Goal: Information Seeking & Learning: Learn about a topic

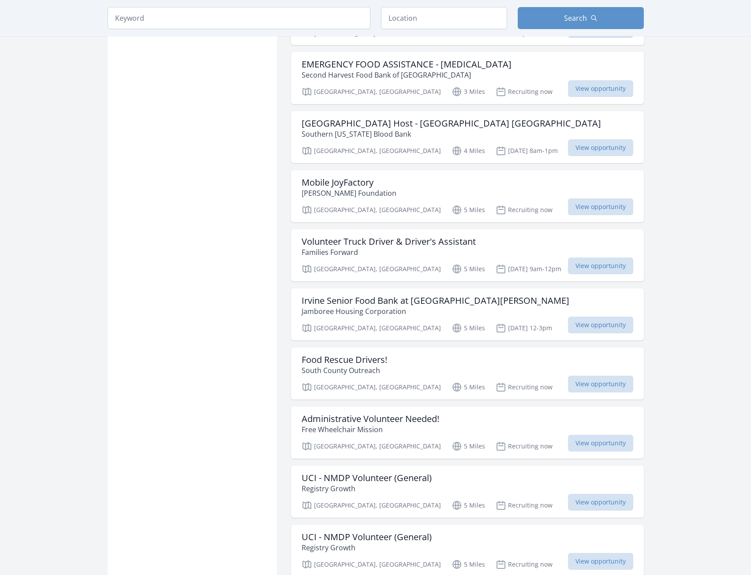
scroll to position [662, 0]
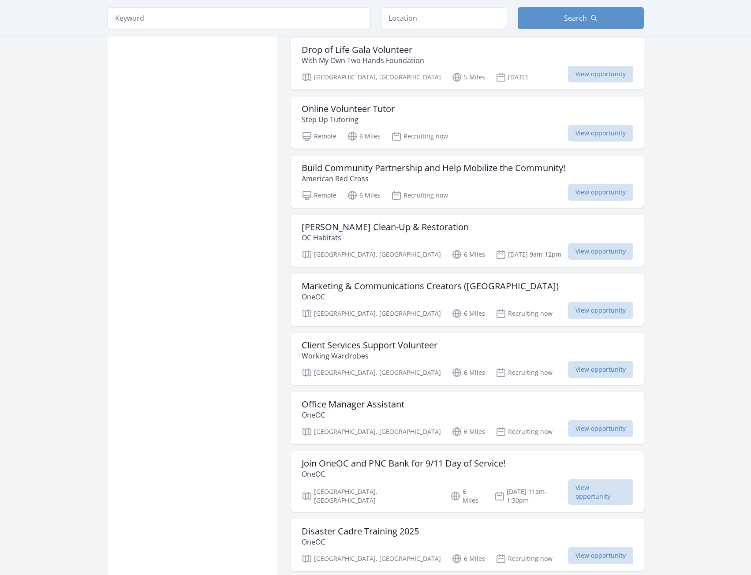
scroll to position [1985, 0]
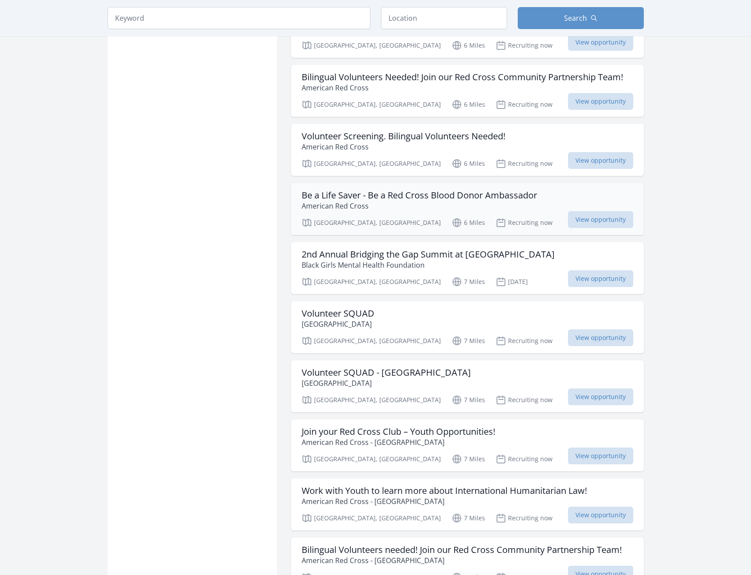
scroll to position [3176, 0]
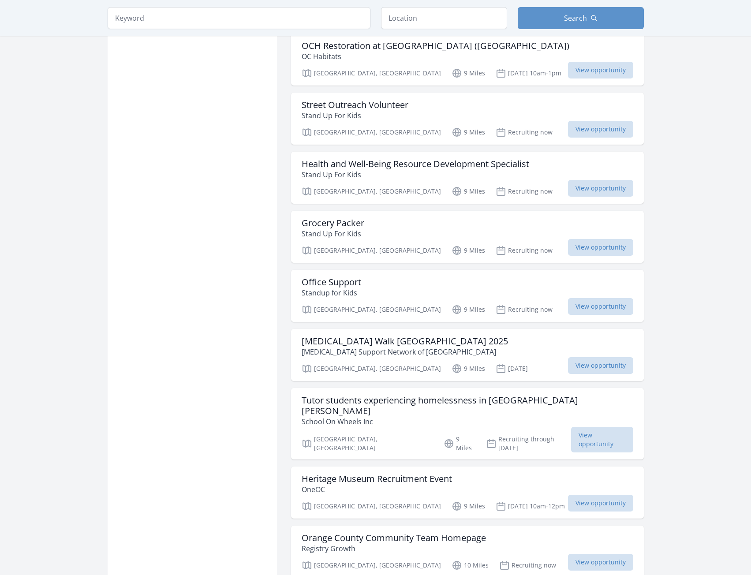
scroll to position [4411, 0]
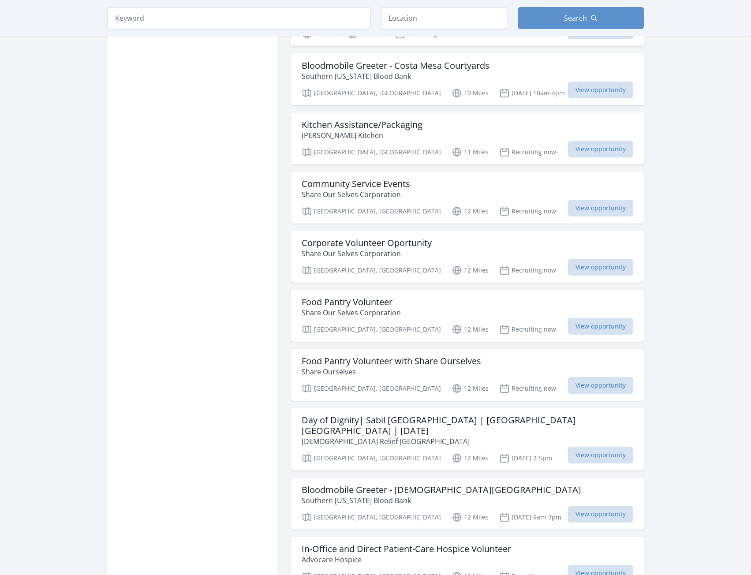
scroll to position [5602, 0]
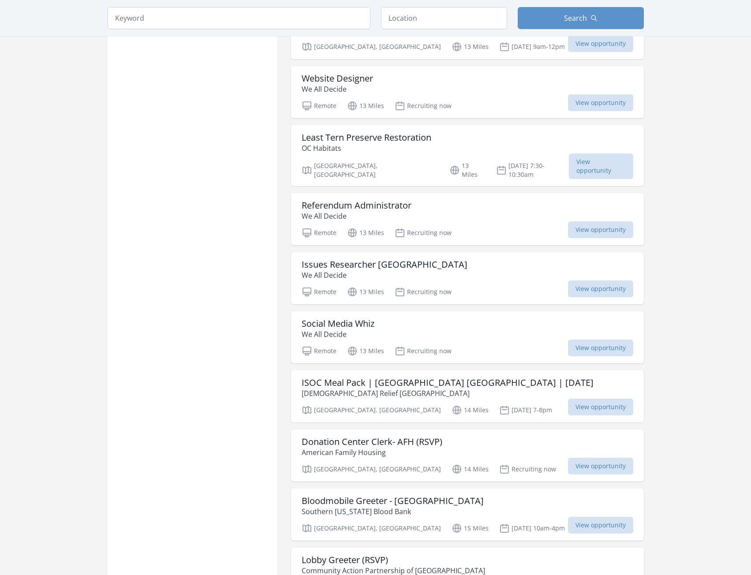
scroll to position [6882, 0]
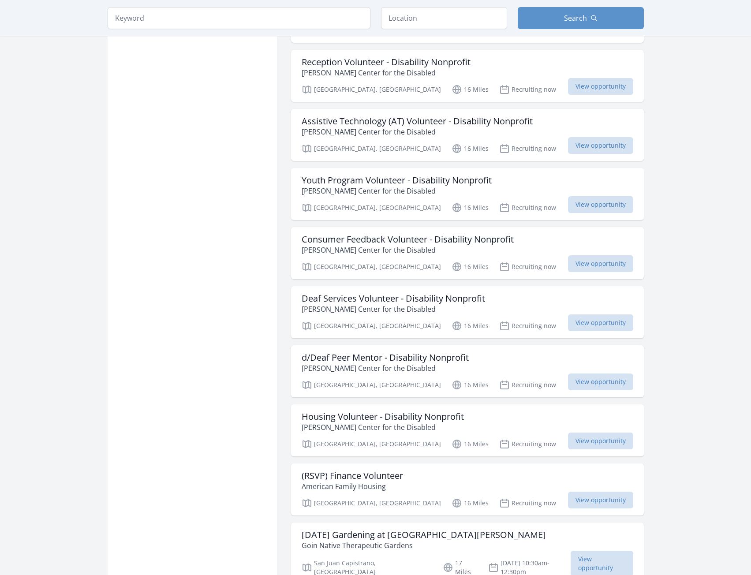
scroll to position [7985, 0]
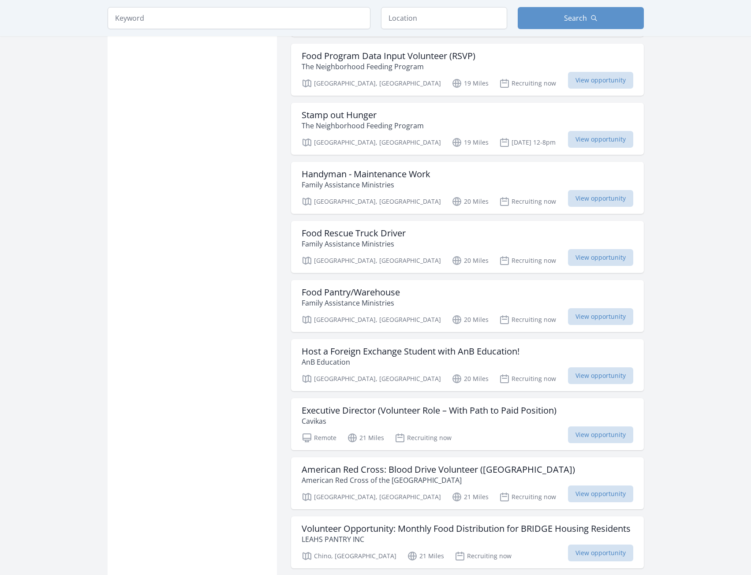
scroll to position [9132, 0]
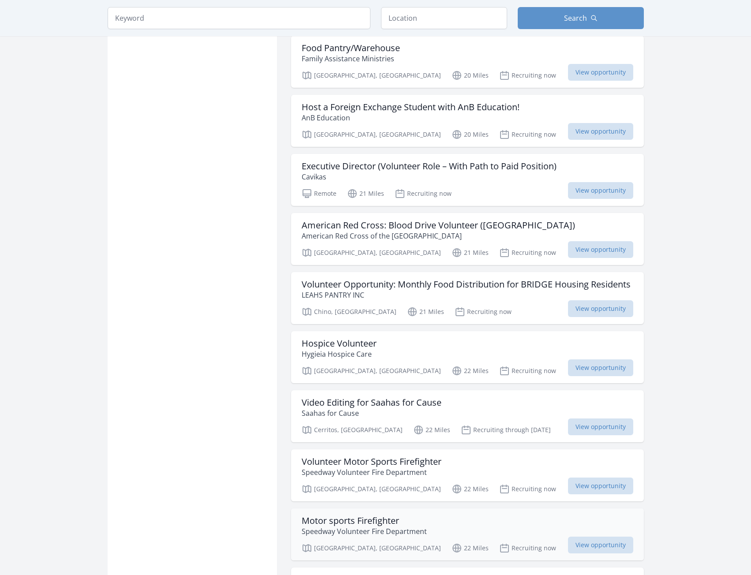
scroll to position [9573, 0]
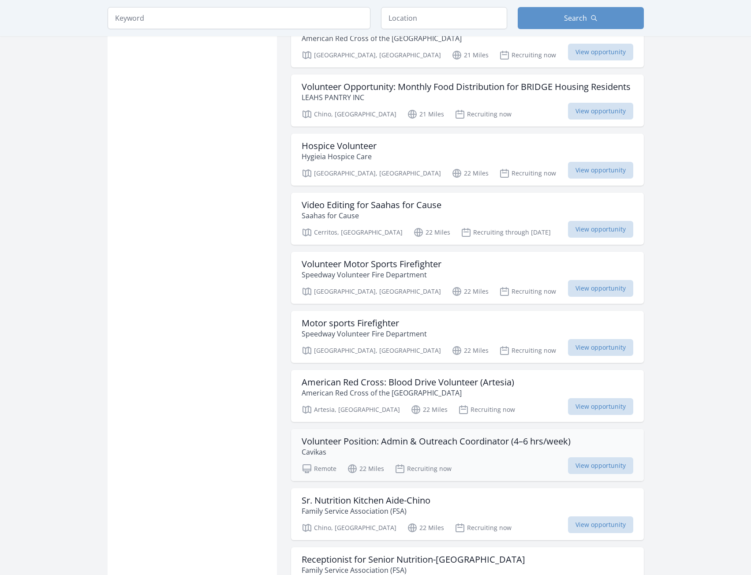
click at [434, 436] on h3 "Volunteer Position: Admin & Outreach Coordinator (4–6 hrs/week)" at bounding box center [436, 441] width 269 height 11
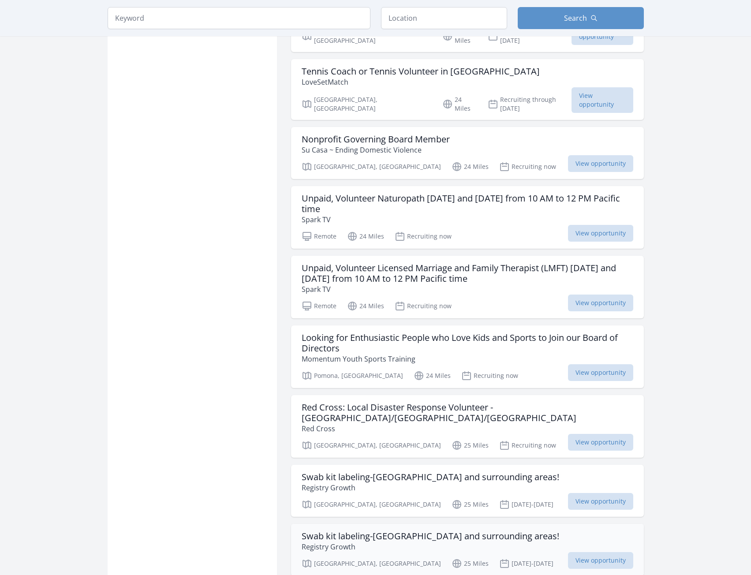
scroll to position [10411, 0]
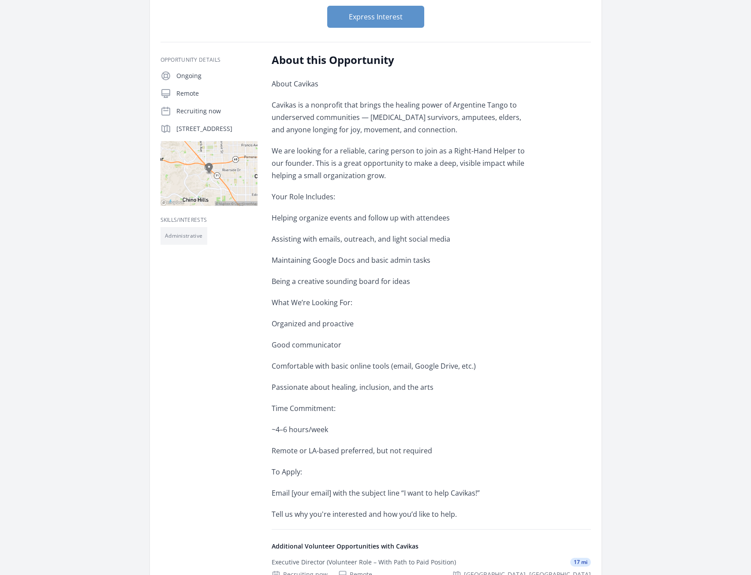
scroll to position [176, 0]
